Goal: Information Seeking & Learning: Learn about a topic

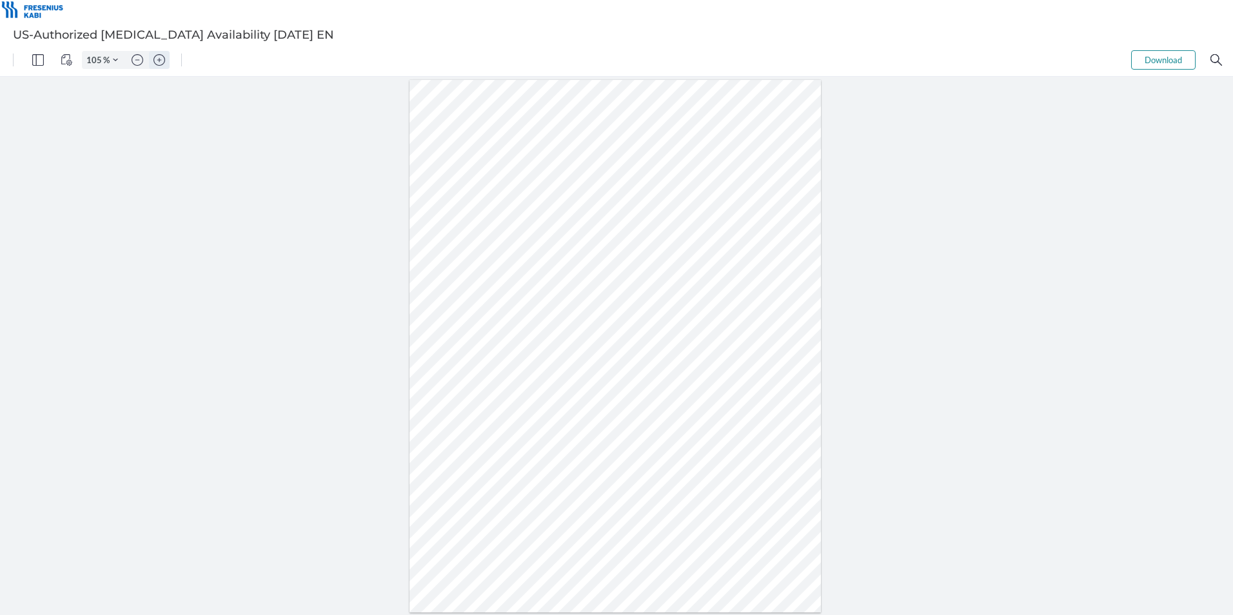
click at [161, 58] on img "Zoom in" at bounding box center [159, 60] width 12 height 12
type input "130"
click at [536, 408] on span at bounding box center [543, 410] width 144 height 10
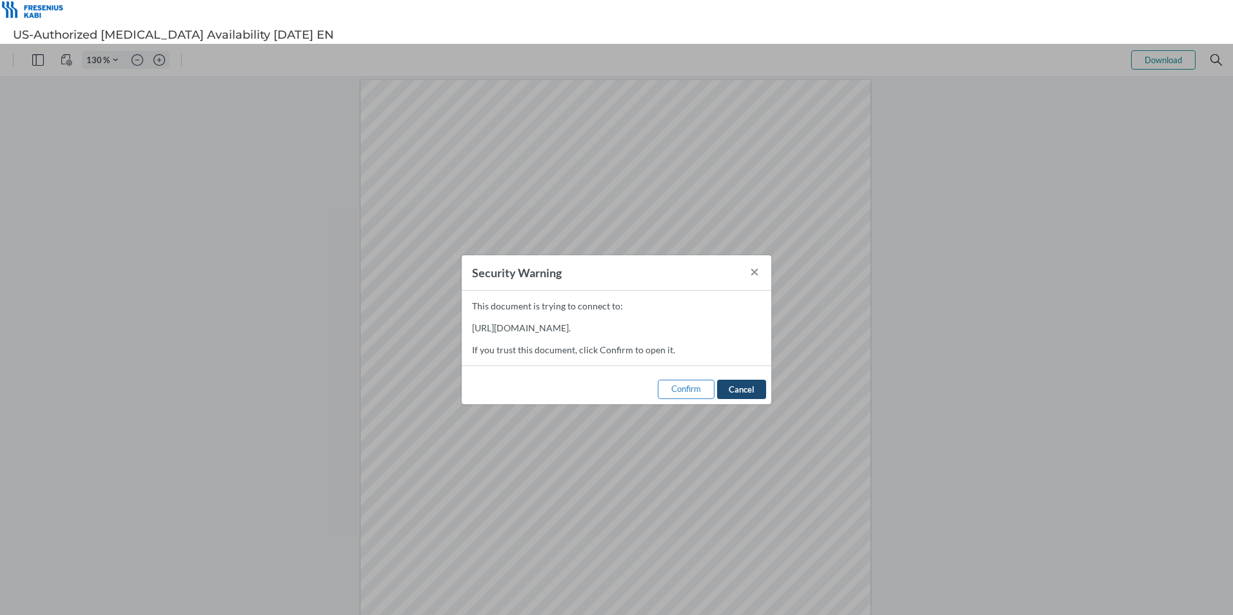
click at [753, 387] on span "Cancel" at bounding box center [742, 389] width 26 height 10
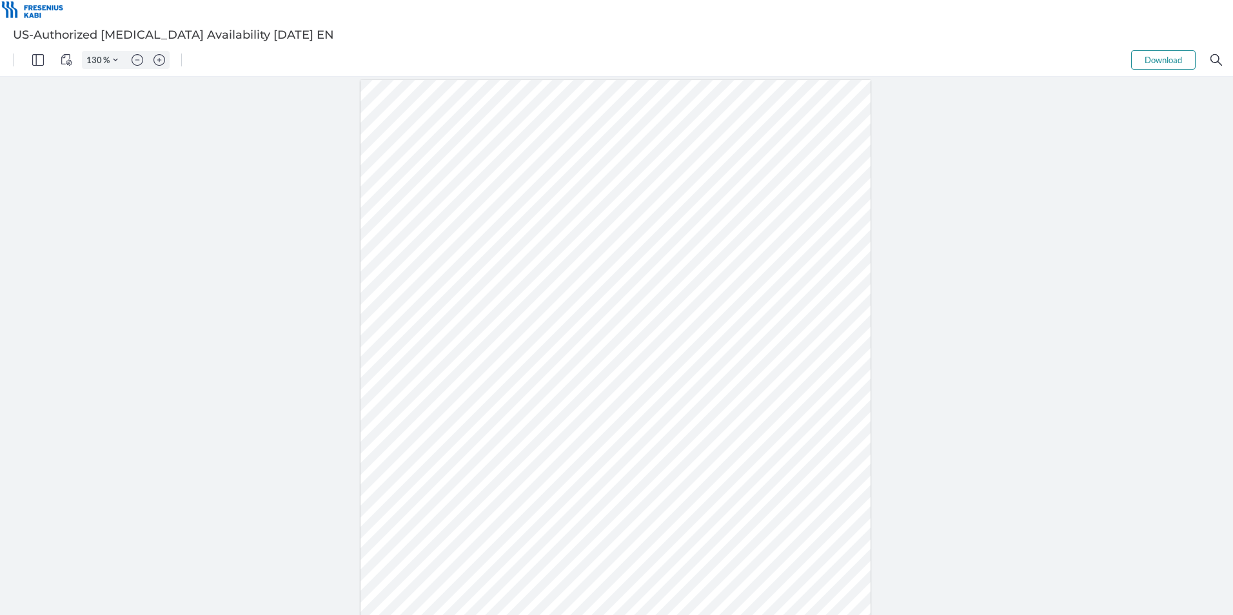
click at [532, 411] on span at bounding box center [543, 410] width 144 height 10
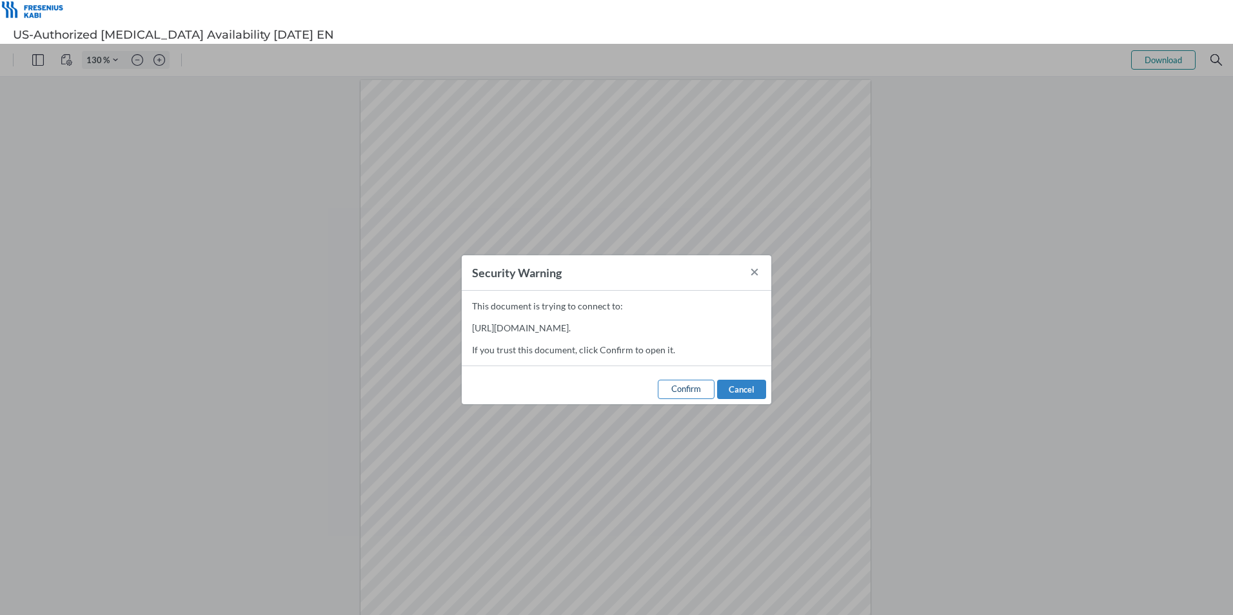
click at [685, 388] on span "Confirm" at bounding box center [686, 389] width 30 height 10
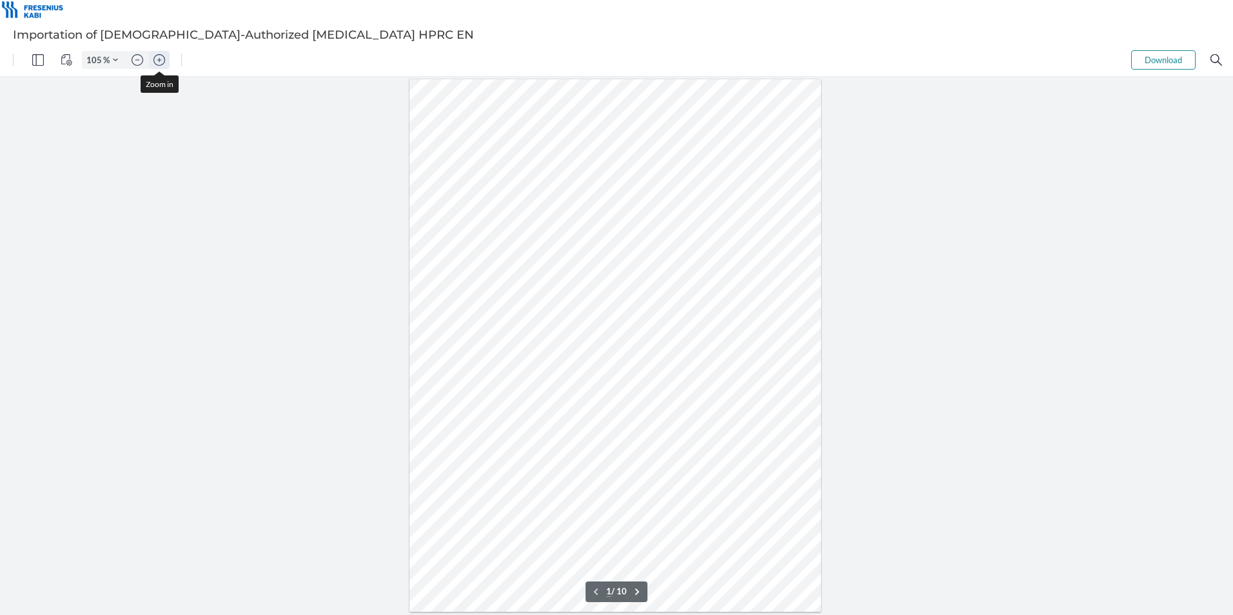
click at [163, 60] on img "Zoom in" at bounding box center [159, 60] width 12 height 12
type input "130"
type input "6"
